Goal: Check status: Check status

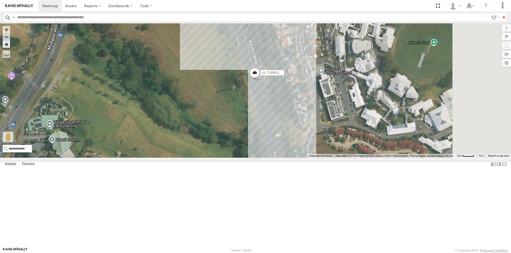
drag, startPoint x: 326, startPoint y: 148, endPoint x: 262, endPoint y: 136, distance: 64.9
click at [262, 136] on div "LIL TURBO(SMALL TRUCK)" at bounding box center [255, 90] width 511 height 135
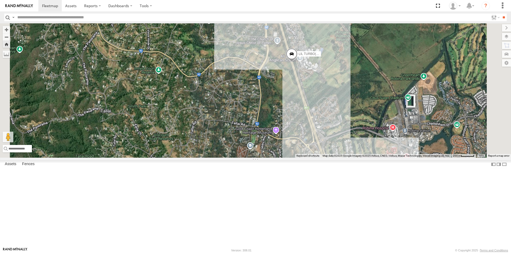
drag, startPoint x: 360, startPoint y: 183, endPoint x: 301, endPoint y: 97, distance: 104.6
click at [301, 97] on div "LIL TURBO(SMALL TRUCK)" at bounding box center [255, 90] width 511 height 135
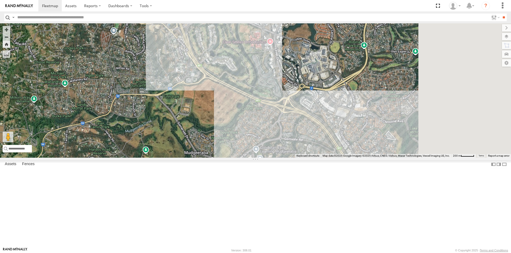
drag, startPoint x: 392, startPoint y: 141, endPoint x: 319, endPoint y: 109, distance: 79.9
click at [319, 109] on div "LIL TURBO(SMALL TRUCK)" at bounding box center [255, 90] width 511 height 135
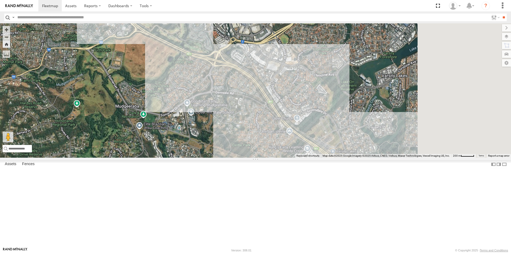
drag, startPoint x: 385, startPoint y: 143, endPoint x: 345, endPoint y: 105, distance: 54.9
click at [345, 106] on div "LIL TURBO(SMALL TRUCK)" at bounding box center [255, 90] width 511 height 135
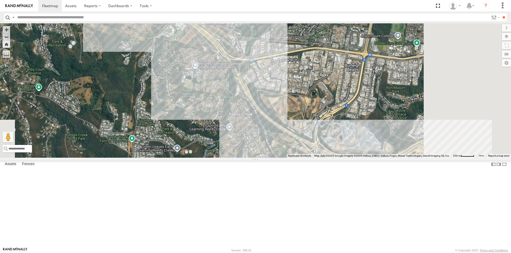
drag, startPoint x: 388, startPoint y: 163, endPoint x: 336, endPoint y: 107, distance: 76.2
click at [336, 108] on div "LIL TURBO(SMALL TRUCK)" at bounding box center [255, 90] width 511 height 135
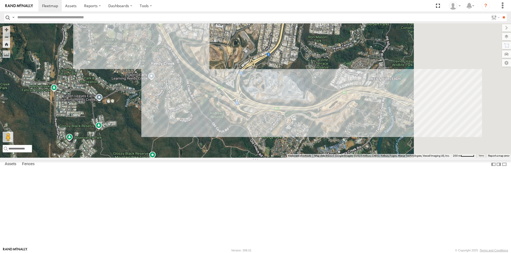
drag, startPoint x: 342, startPoint y: 130, endPoint x: 316, endPoint y: 120, distance: 27.4
click at [320, 123] on div "LIL TURBO(SMALL TRUCK)" at bounding box center [255, 90] width 511 height 135
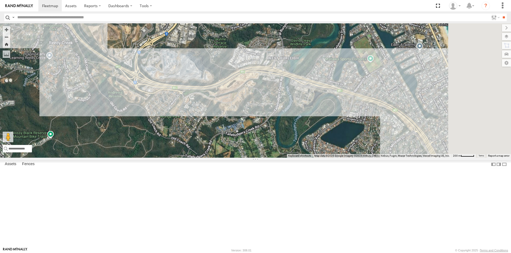
drag, startPoint x: 376, startPoint y: 101, endPoint x: 335, endPoint y: 106, distance: 41.0
click at [306, 93] on div "LIL TURBO(SMALL TRUCK)" at bounding box center [255, 90] width 511 height 135
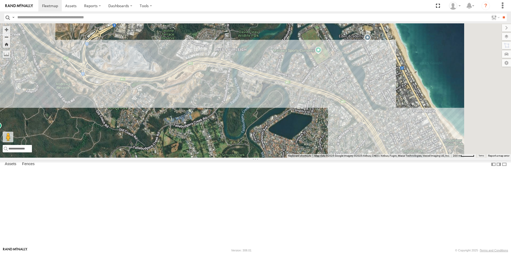
drag, startPoint x: 391, startPoint y: 111, endPoint x: 307, endPoint y: 87, distance: 87.9
click at [307, 87] on div "LIL TURBO(SMALL TRUCK)" at bounding box center [255, 90] width 511 height 135
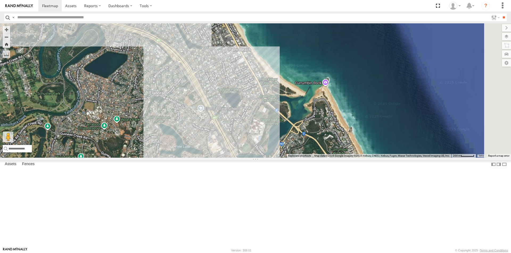
drag, startPoint x: 337, startPoint y: 168, endPoint x: 286, endPoint y: 78, distance: 102.8
click at [287, 82] on div "LIL TURBO(SMALL TRUCK)" at bounding box center [255, 90] width 511 height 135
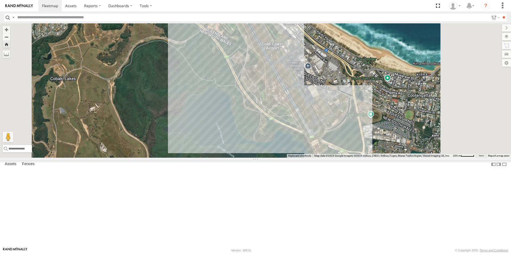
drag, startPoint x: 354, startPoint y: 123, endPoint x: 290, endPoint y: 70, distance: 83.3
click at [294, 73] on div "LIL TURBO(SMALL TRUCK)" at bounding box center [255, 90] width 511 height 135
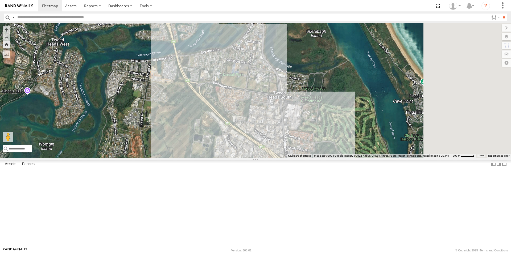
drag, startPoint x: 324, startPoint y: 125, endPoint x: 265, endPoint y: 50, distance: 95.1
click at [266, 52] on div "LIL TURBO(SMALL TRUCK)" at bounding box center [255, 90] width 511 height 135
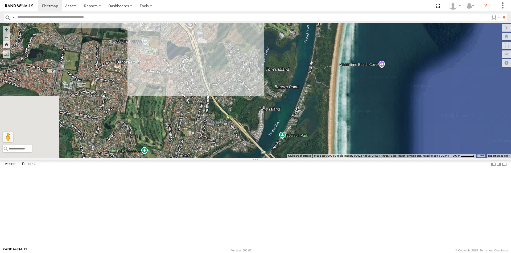
drag, startPoint x: 265, startPoint y: 82, endPoint x: 314, endPoint y: 135, distance: 72.1
click at [314, 135] on div "LIL TURBO(SMALL TRUCK)" at bounding box center [255, 90] width 511 height 135
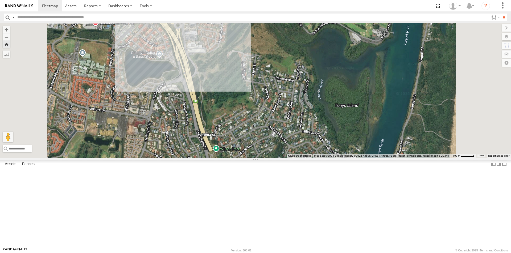
drag, startPoint x: 268, startPoint y: 82, endPoint x: 297, endPoint y: 156, distance: 79.2
click at [297, 156] on div "LIL TURBO(SMALL TRUCK)" at bounding box center [255, 90] width 511 height 135
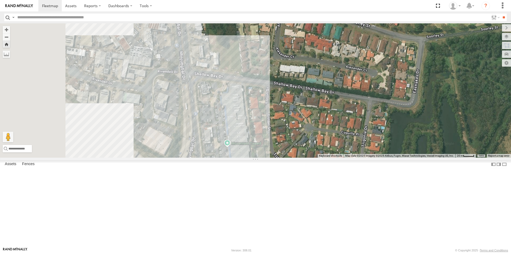
drag, startPoint x: 278, startPoint y: 207, endPoint x: 369, endPoint y: 183, distance: 94.6
click at [369, 158] on div "LIL TURBO(SMALL TRUCK)" at bounding box center [255, 90] width 511 height 135
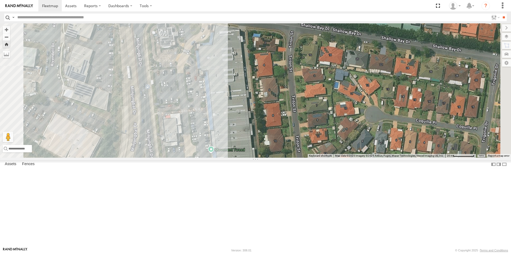
drag, startPoint x: 307, startPoint y: 154, endPoint x: 344, endPoint y: 146, distance: 37.6
click at [345, 146] on div "LIL TURBO(SMALL TRUCK)" at bounding box center [255, 90] width 511 height 135
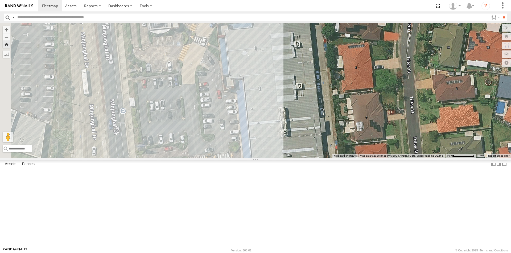
drag, startPoint x: 300, startPoint y: 128, endPoint x: 353, endPoint y: 170, distance: 68.2
click at [353, 158] on div "LIL TURBO(SMALL TRUCK)" at bounding box center [255, 90] width 511 height 135
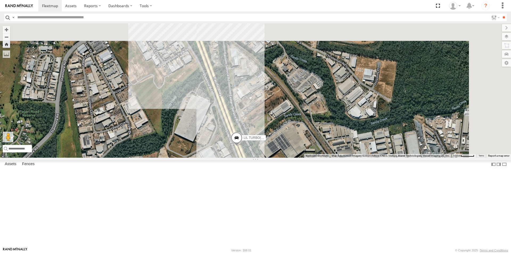
drag, startPoint x: 291, startPoint y: 63, endPoint x: 276, endPoint y: 168, distance: 106.3
click at [276, 158] on div "LIL TURBO(SMALL TRUCK)" at bounding box center [255, 90] width 511 height 135
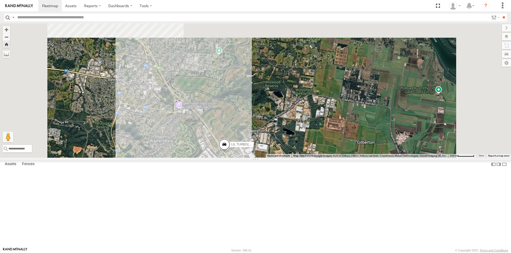
drag, startPoint x: 331, startPoint y: 101, endPoint x: 337, endPoint y: 190, distance: 89.2
click at [337, 158] on div "LIL TURBO(SMALL TRUCK)" at bounding box center [255, 90] width 511 height 135
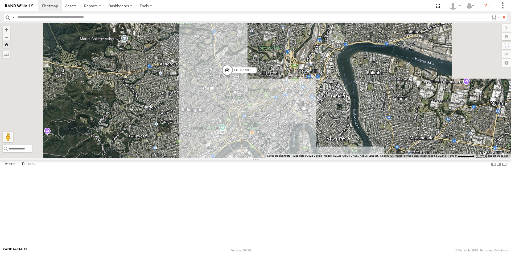
drag, startPoint x: 342, startPoint y: 62, endPoint x: 338, endPoint y: 125, distance: 62.9
click at [338, 125] on div "LIL TURBO(SMALL TRUCK)" at bounding box center [255, 90] width 511 height 135
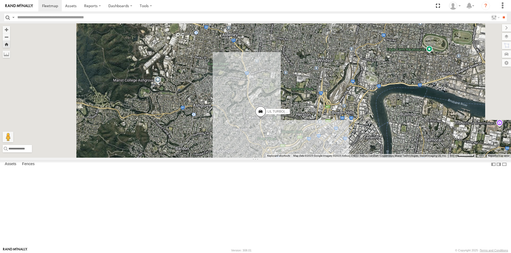
drag, startPoint x: 324, startPoint y: 75, endPoint x: 359, endPoint y: 111, distance: 50.0
click at [359, 111] on div "LIL TURBO(SMALL TRUCK)" at bounding box center [255, 90] width 511 height 135
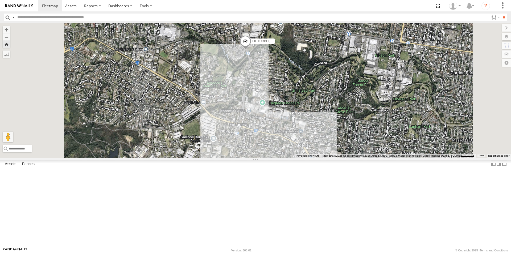
drag, startPoint x: 350, startPoint y: 132, endPoint x: 371, endPoint y: 57, distance: 78.0
click at [371, 57] on div "LIL TURBO(SMALL TRUCK)" at bounding box center [255, 90] width 511 height 135
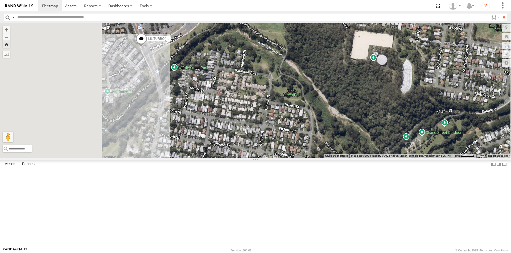
drag, startPoint x: 233, startPoint y: 107, endPoint x: 328, endPoint y: 127, distance: 97.1
click at [328, 127] on div "LIL TURBO(SMALL TRUCK)" at bounding box center [255, 90] width 511 height 135
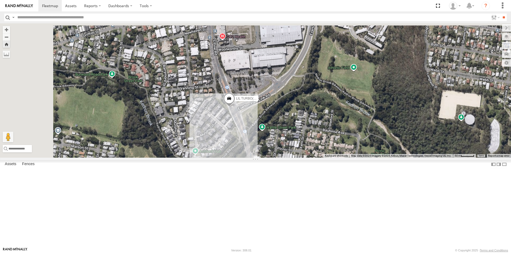
drag, startPoint x: 336, startPoint y: 85, endPoint x: 357, endPoint y: 144, distance: 63.0
click at [357, 144] on div "LIL TURBO(SMALL TRUCK)" at bounding box center [255, 90] width 511 height 135
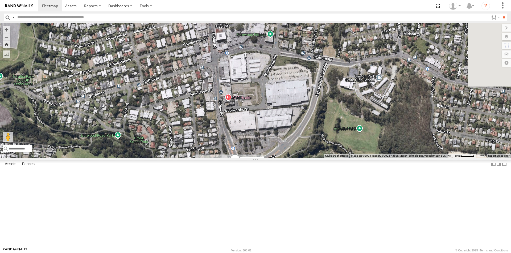
drag, startPoint x: 372, startPoint y: 102, endPoint x: 365, endPoint y: 131, distance: 29.3
click at [365, 131] on div "LIL TURBO(SMALL TRUCK)" at bounding box center [255, 90] width 511 height 135
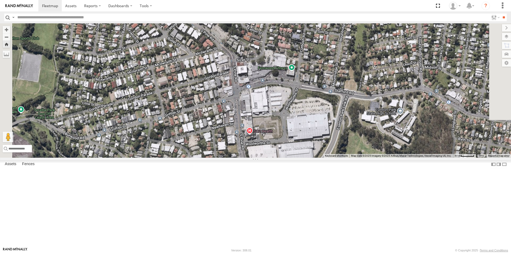
drag, startPoint x: 330, startPoint y: 80, endPoint x: 351, endPoint y: 114, distance: 40.1
click at [351, 114] on div "LIL TURBO(SMALL TRUCK)" at bounding box center [255, 90] width 511 height 135
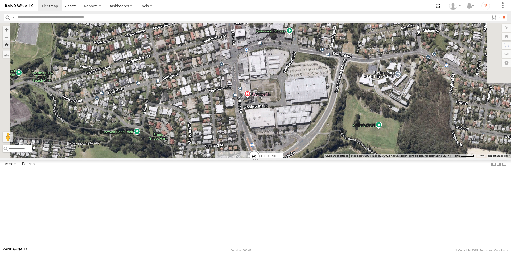
drag, startPoint x: 353, startPoint y: 140, endPoint x: 348, endPoint y: 79, distance: 61.4
click at [348, 82] on div "LIL TURBO(SMALL TRUCK)" at bounding box center [255, 90] width 511 height 135
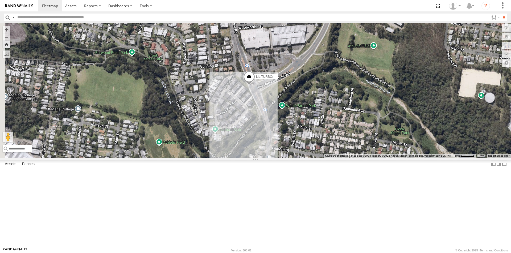
drag, startPoint x: 379, startPoint y: 160, endPoint x: 369, endPoint y: 116, distance: 44.9
click at [369, 116] on div "LIL TURBO(SMALL TRUCK)" at bounding box center [255, 90] width 511 height 135
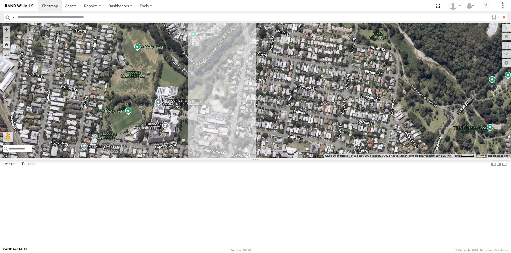
drag, startPoint x: 354, startPoint y: 163, endPoint x: 368, endPoint y: 102, distance: 63.1
click at [368, 102] on div "LIL TURBO(SMALL TRUCK)" at bounding box center [255, 90] width 511 height 135
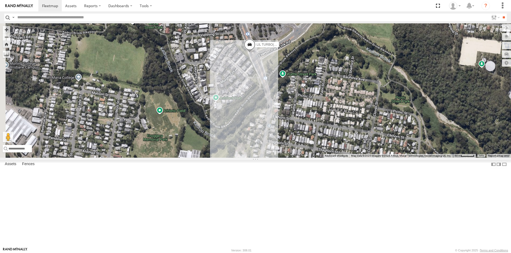
drag, startPoint x: 367, startPoint y: 159, endPoint x: 358, endPoint y: 85, distance: 74.4
click at [358, 87] on div "LIL TURBO(SMALL TRUCK)" at bounding box center [255, 90] width 511 height 135
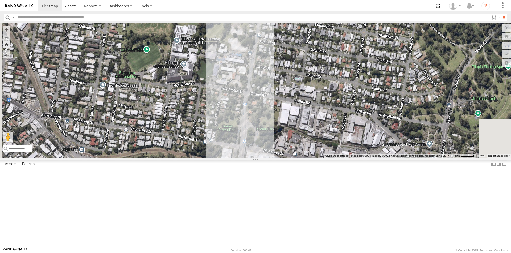
drag, startPoint x: 365, startPoint y: 122, endPoint x: 365, endPoint y: 99, distance: 23.1
click at [365, 107] on div "LIL TURBO(SMALL TRUCK)" at bounding box center [255, 90] width 511 height 135
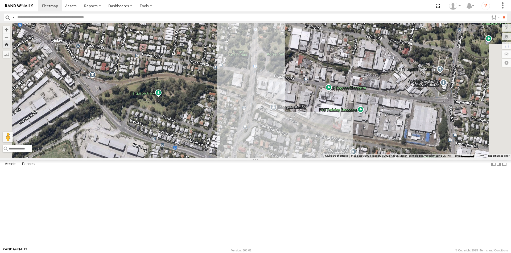
drag, startPoint x: 357, startPoint y: 149, endPoint x: 370, endPoint y: 99, distance: 52.3
click at [366, 113] on div "LIL TURBO(SMALL TRUCK)" at bounding box center [255, 90] width 511 height 135
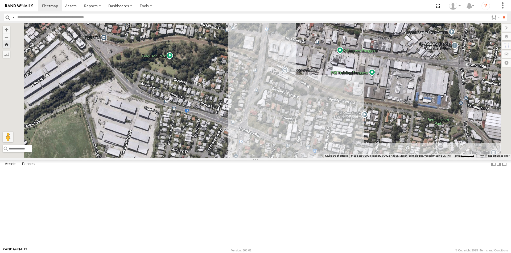
drag, startPoint x: 352, startPoint y: 102, endPoint x: 350, endPoint y: 162, distance: 60.2
click at [350, 158] on div "LIL TURBO(SMALL TRUCK)" at bounding box center [255, 90] width 511 height 135
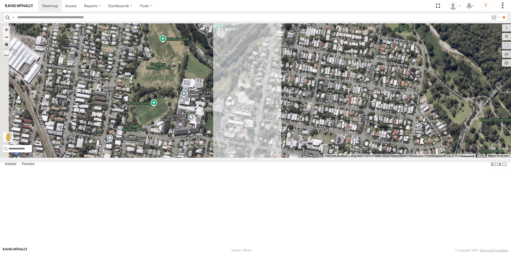
drag, startPoint x: 361, startPoint y: 118, endPoint x: 349, endPoint y: 173, distance: 56.4
click at [349, 158] on div "LIL TURBO(SMALL TRUCK)" at bounding box center [255, 90] width 511 height 135
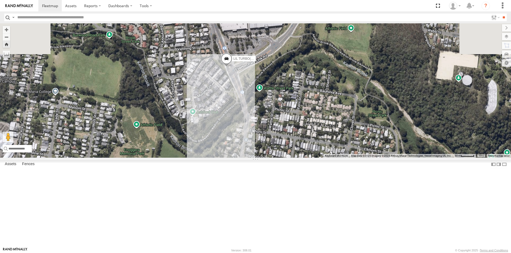
drag, startPoint x: 360, startPoint y: 139, endPoint x: 359, endPoint y: 157, distance: 18.1
click at [357, 158] on div "LIL TURBO(SMALL TRUCK)" at bounding box center [255, 90] width 511 height 135
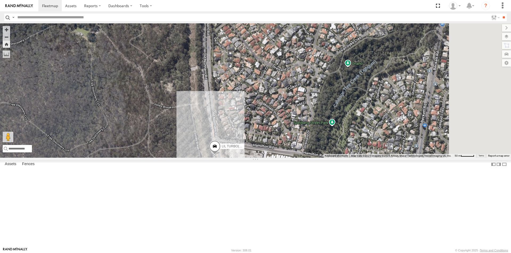
drag, startPoint x: 320, startPoint y: 72, endPoint x: 280, endPoint y: 137, distance: 75.9
click at [280, 137] on div "LIL TURBO(SMALL TRUCK)" at bounding box center [255, 90] width 511 height 135
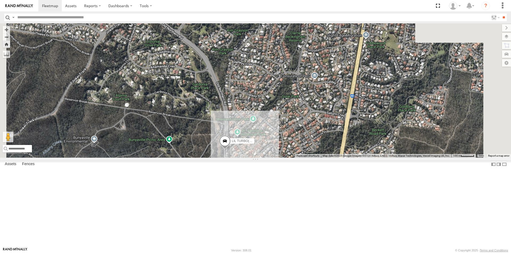
drag, startPoint x: 350, startPoint y: 93, endPoint x: 350, endPoint y: 180, distance: 87.0
click at [350, 158] on div "LIL TURBO(SMALL TRUCK)" at bounding box center [255, 90] width 511 height 135
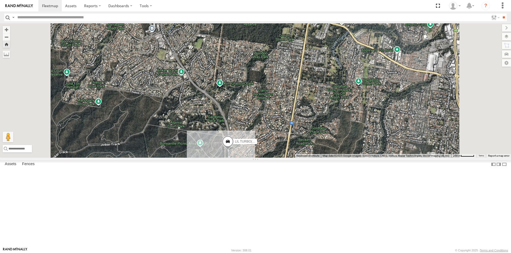
drag, startPoint x: 332, startPoint y: 91, endPoint x: 326, endPoint y: 141, distance: 49.9
click at [326, 141] on div "LIL TURBO(SMALL TRUCK)" at bounding box center [255, 90] width 511 height 135
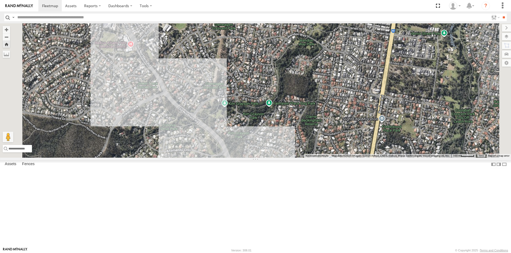
drag, startPoint x: 278, startPoint y: 112, endPoint x: 327, endPoint y: 146, distance: 60.3
click at [327, 146] on div "LIL TURBO(SMALL TRUCK)" at bounding box center [255, 90] width 511 height 135
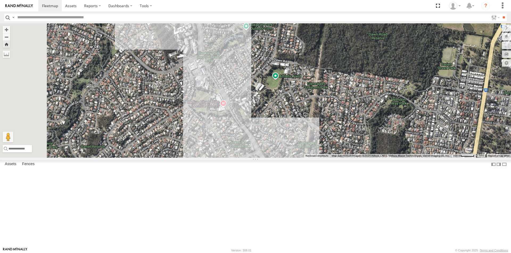
drag, startPoint x: 311, startPoint y: 110, endPoint x: 325, endPoint y: 147, distance: 39.3
click at [323, 145] on div "LIL TURBO(SMALL TRUCK)" at bounding box center [255, 90] width 511 height 135
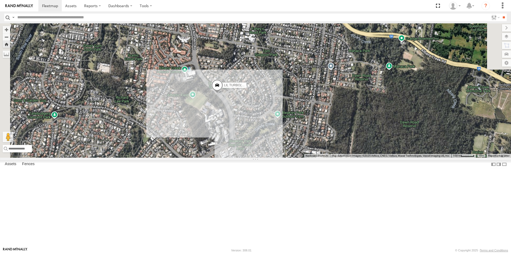
drag, startPoint x: 337, startPoint y: 120, endPoint x: 340, endPoint y: 150, distance: 30.0
click at [340, 150] on div "LIL TURBO(SMALL TRUCK)" at bounding box center [255, 90] width 511 height 135
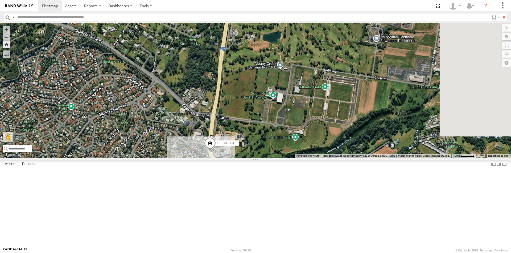
drag, startPoint x: 374, startPoint y: 101, endPoint x: 333, endPoint y: 177, distance: 86.4
click at [333, 158] on div "LIL TURBO(SMALL TRUCK)" at bounding box center [255, 90] width 511 height 135
